Goal: Check status: Check status

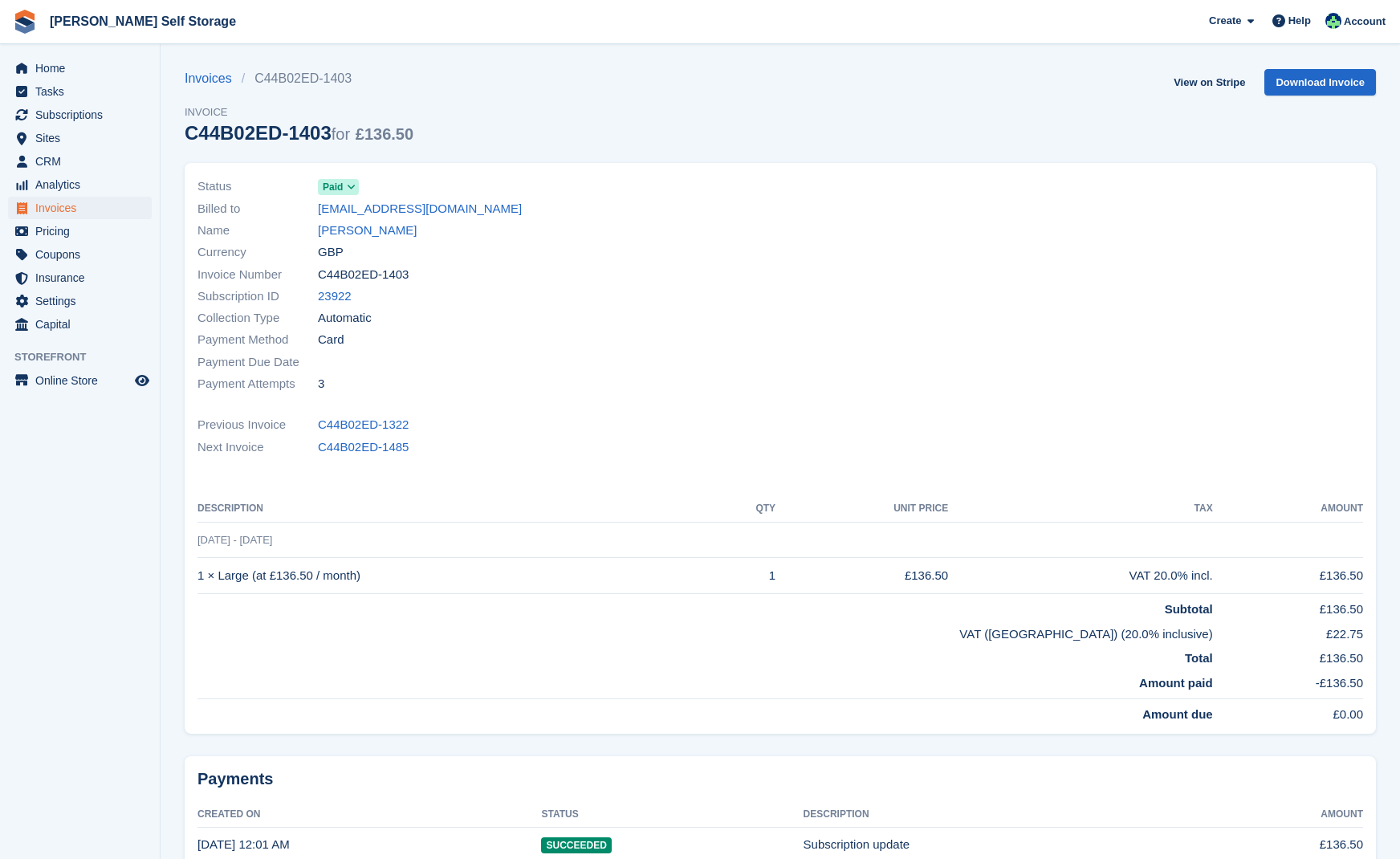
drag, startPoint x: 88, startPoint y: 111, endPoint x: 229, endPoint y: 130, distance: 142.3
click at [88, 111] on span "Subscriptions" at bounding box center [83, 114] width 96 height 22
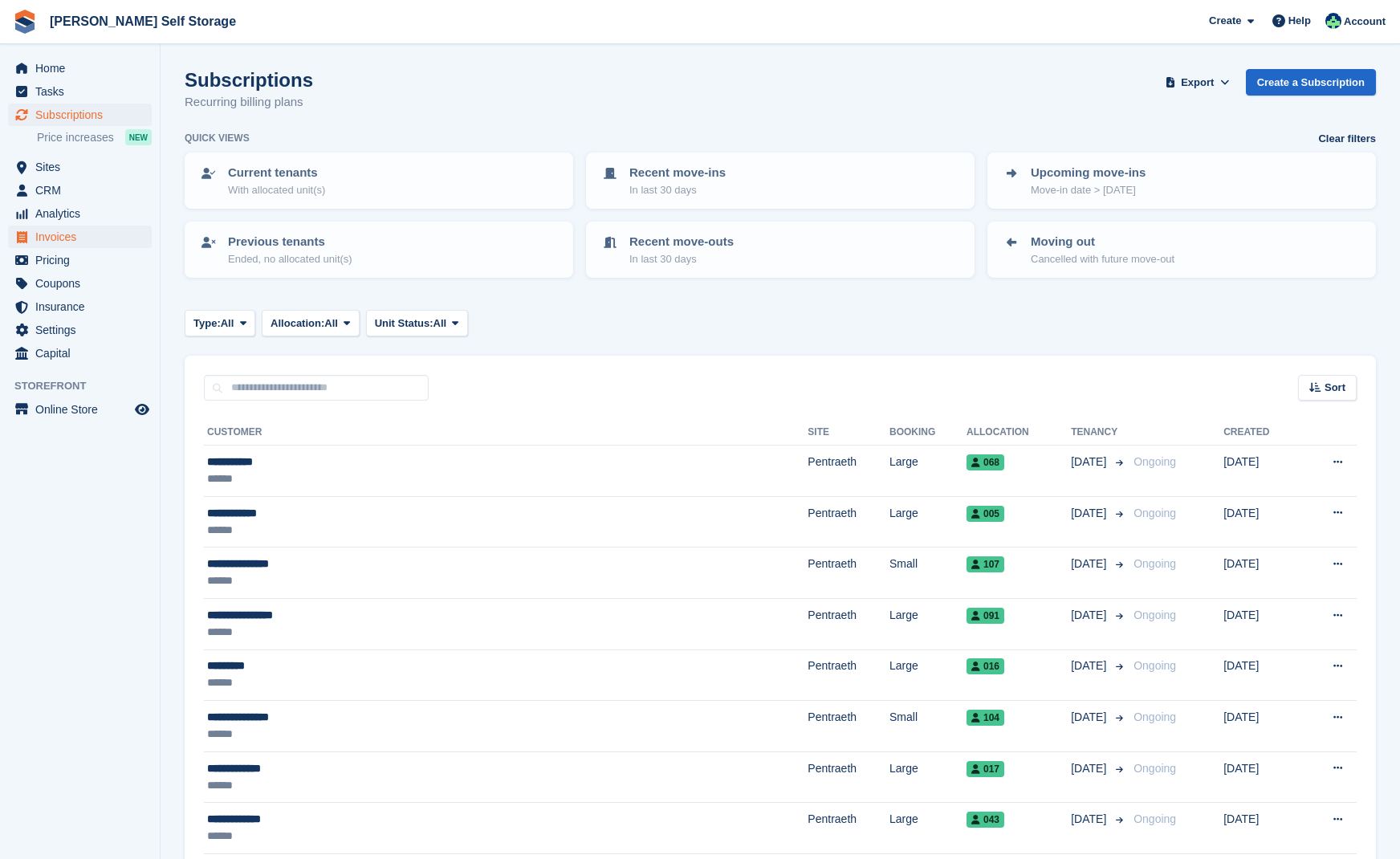
drag, startPoint x: 64, startPoint y: 235, endPoint x: 94, endPoint y: 232, distance: 30.1
click at [65, 234] on span "Invoices" at bounding box center [83, 237] width 96 height 22
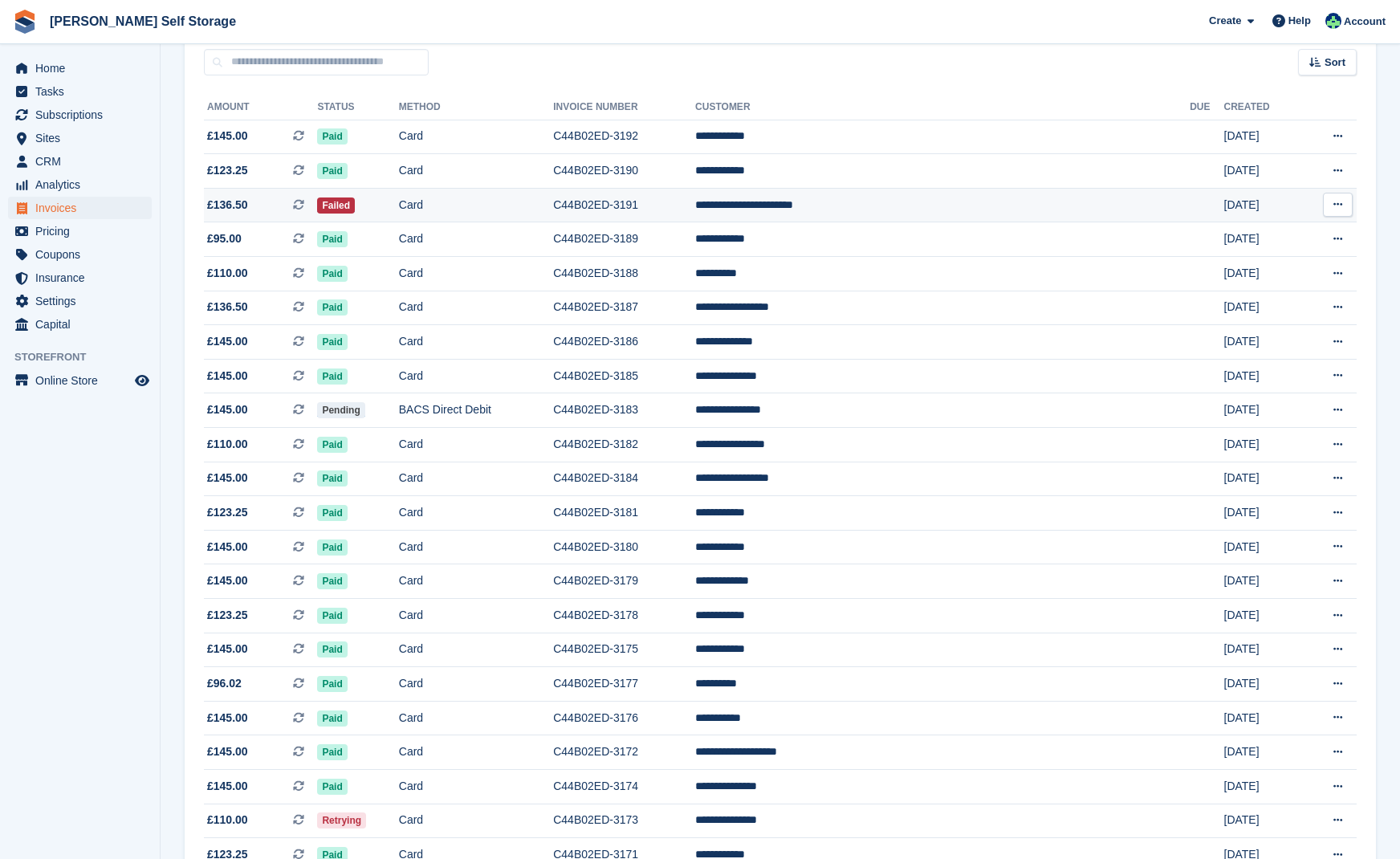
scroll to position [149, 0]
click at [266, 66] on input "text" at bounding box center [316, 62] width 225 height 26
type input "******"
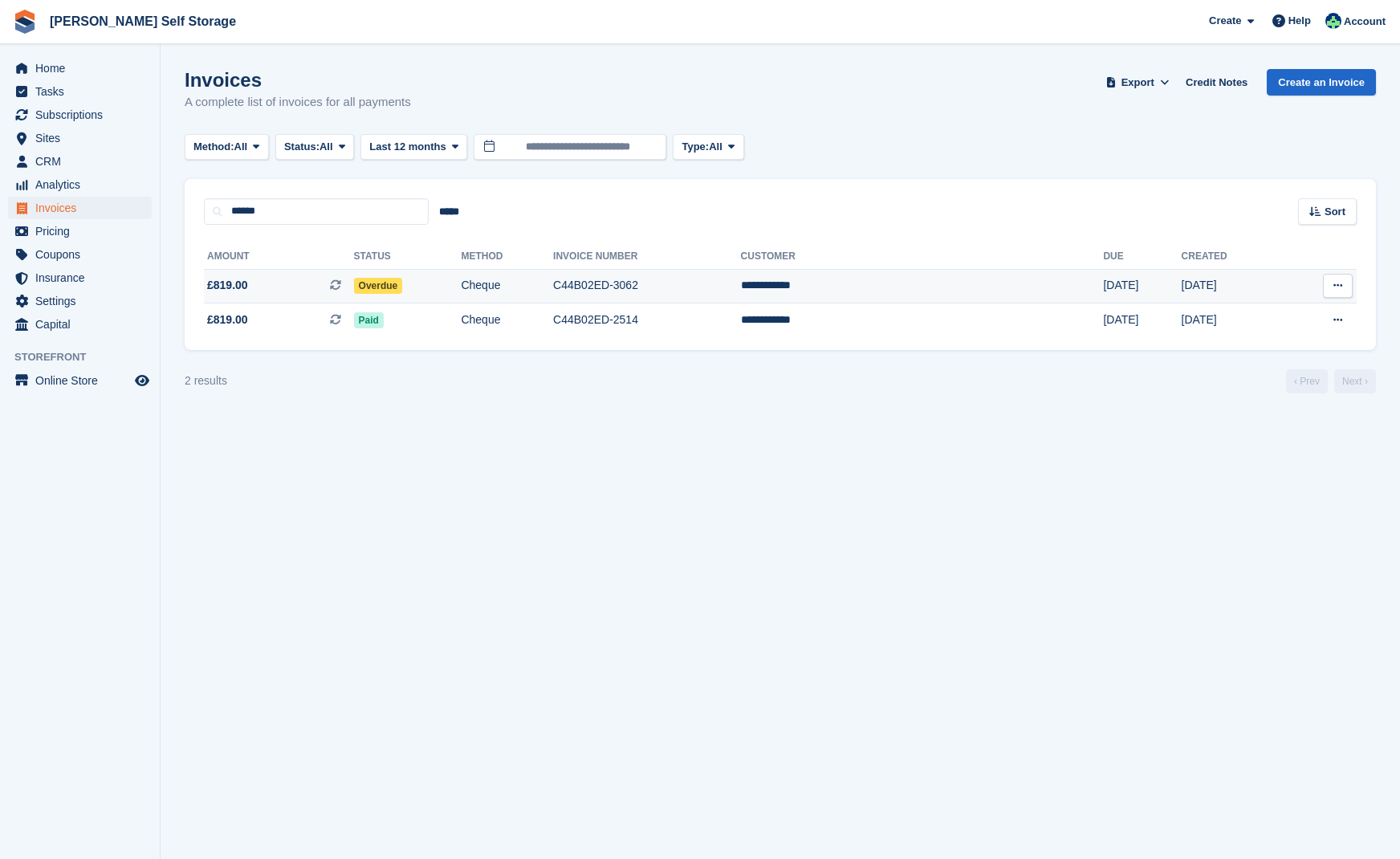
click at [403, 285] on span "Overdue" at bounding box center [379, 286] width 49 height 16
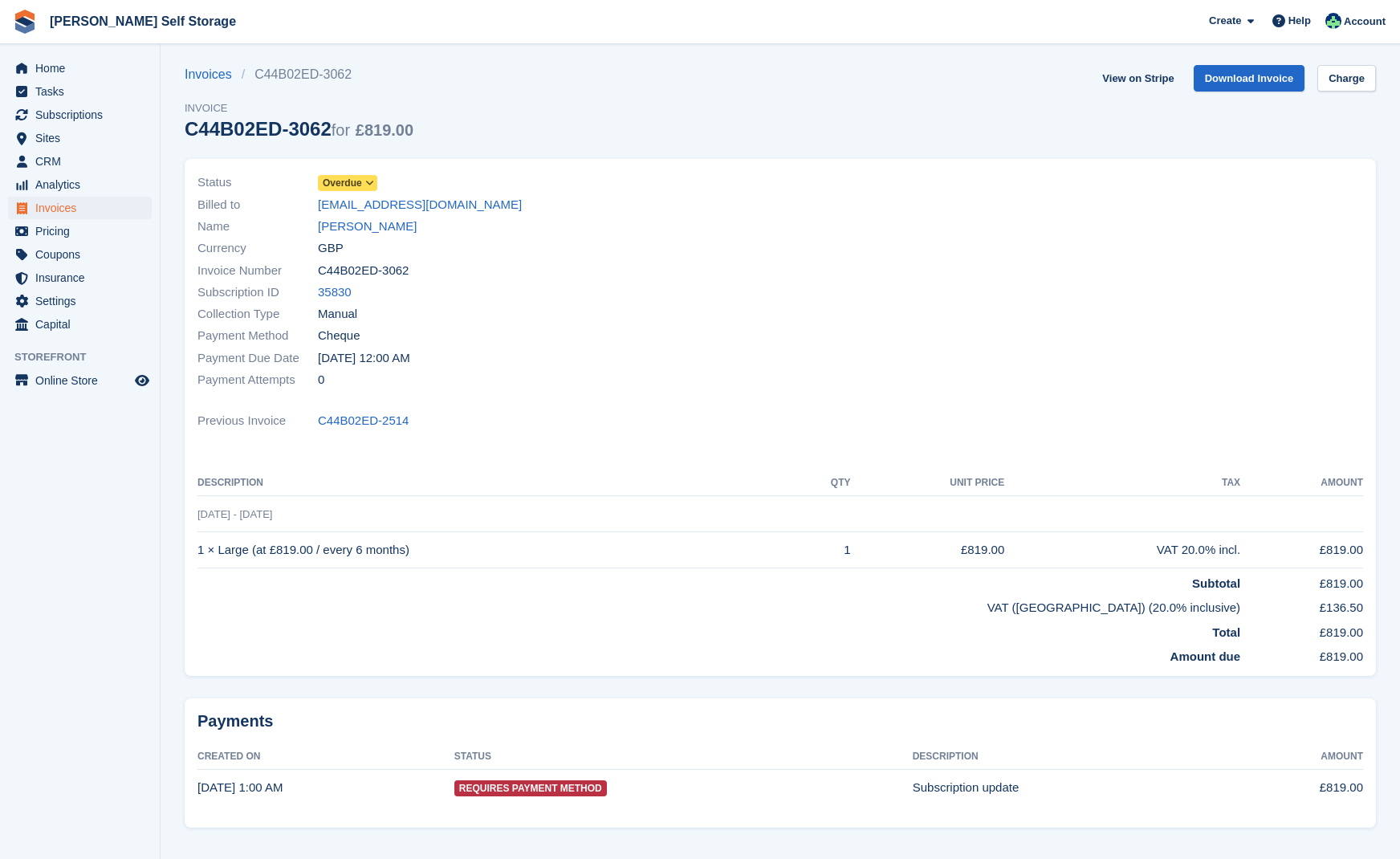
scroll to position [2, 0]
click at [339, 186] on span "Overdue" at bounding box center [342, 186] width 39 height 15
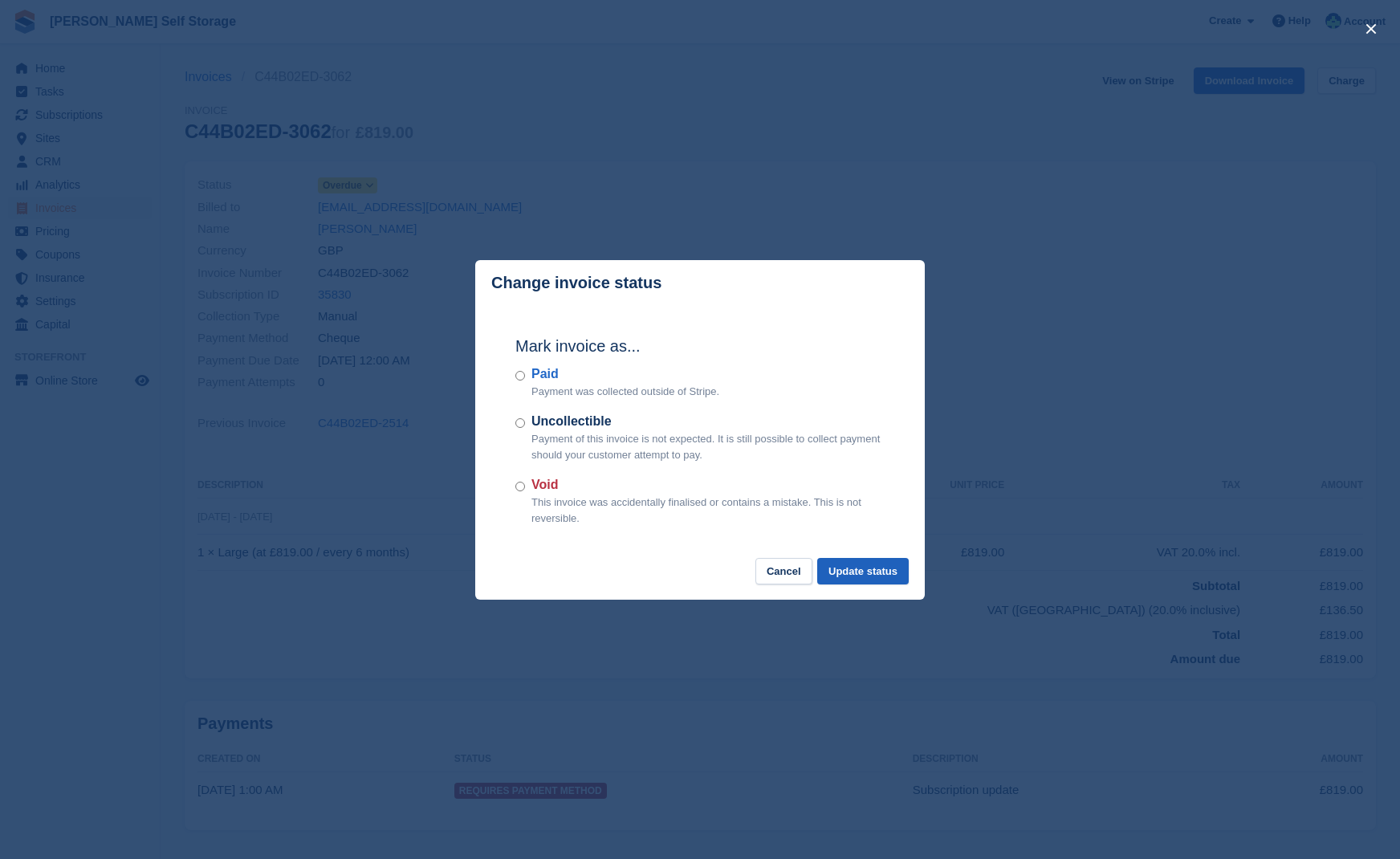
click at [874, 572] on button "Update status" at bounding box center [862, 571] width 91 height 26
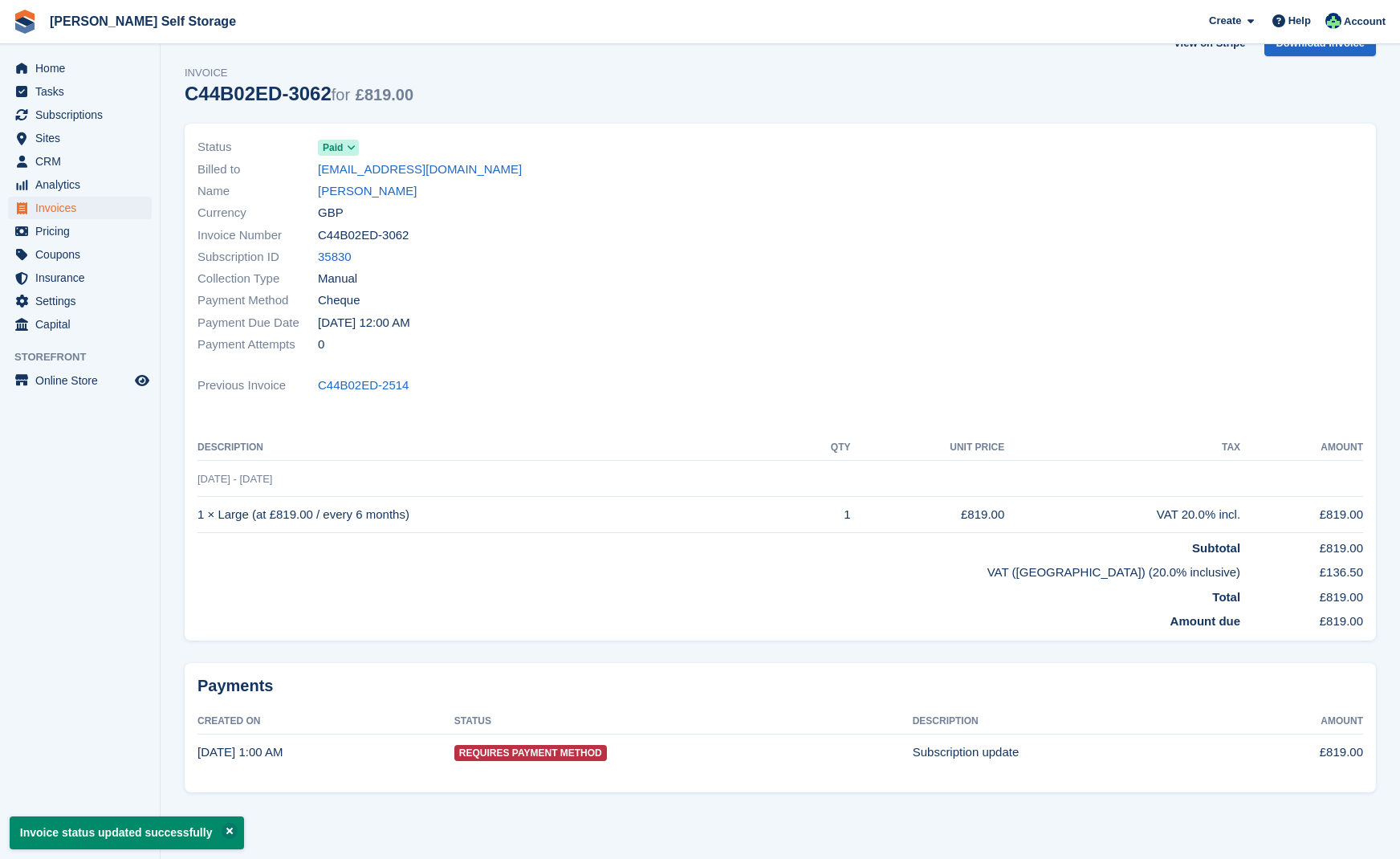
scroll to position [39, 0]
click at [61, 63] on span "Home" at bounding box center [83, 67] width 96 height 22
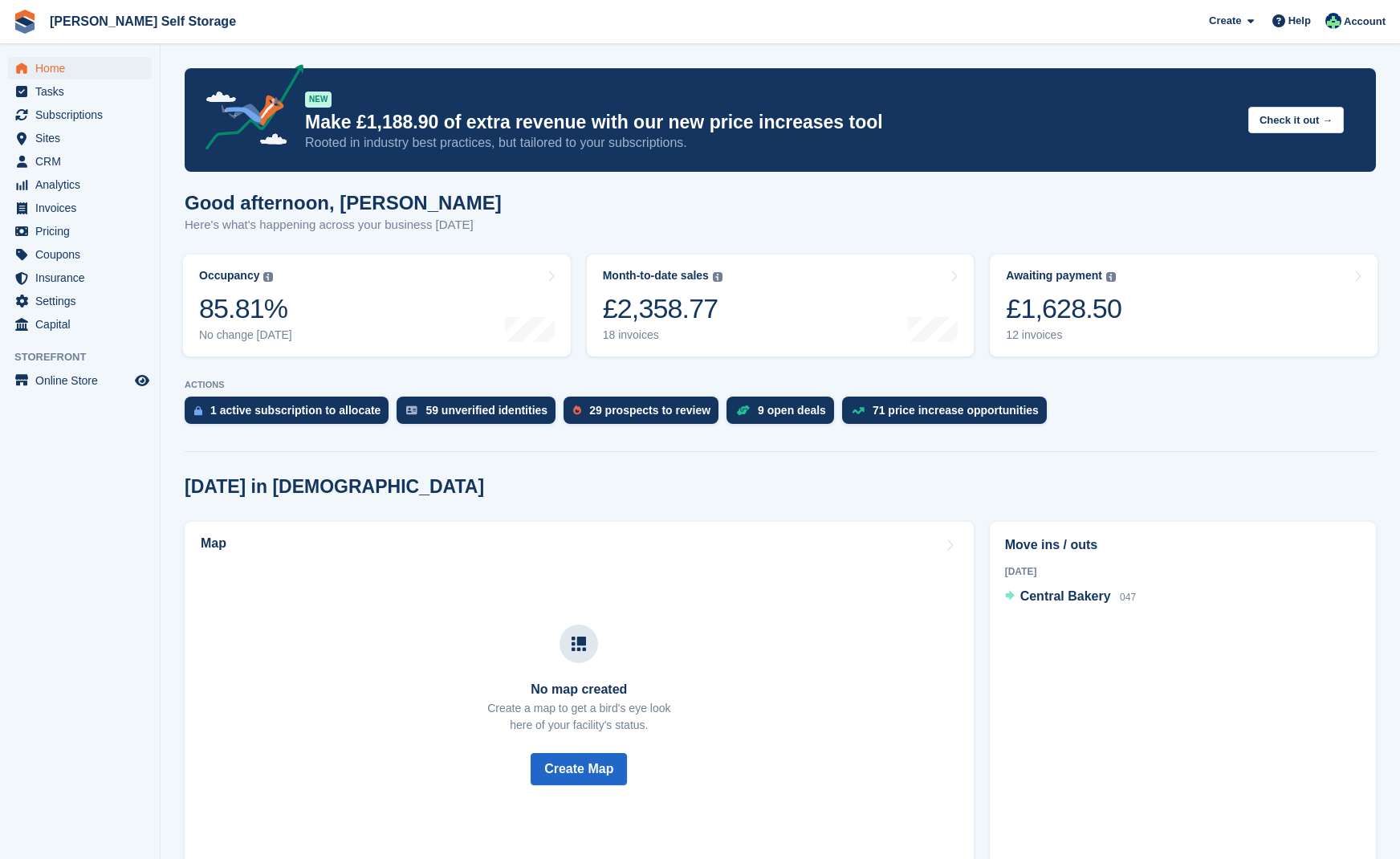
scroll to position [1, 0]
